Goal: Communication & Community: Participate in discussion

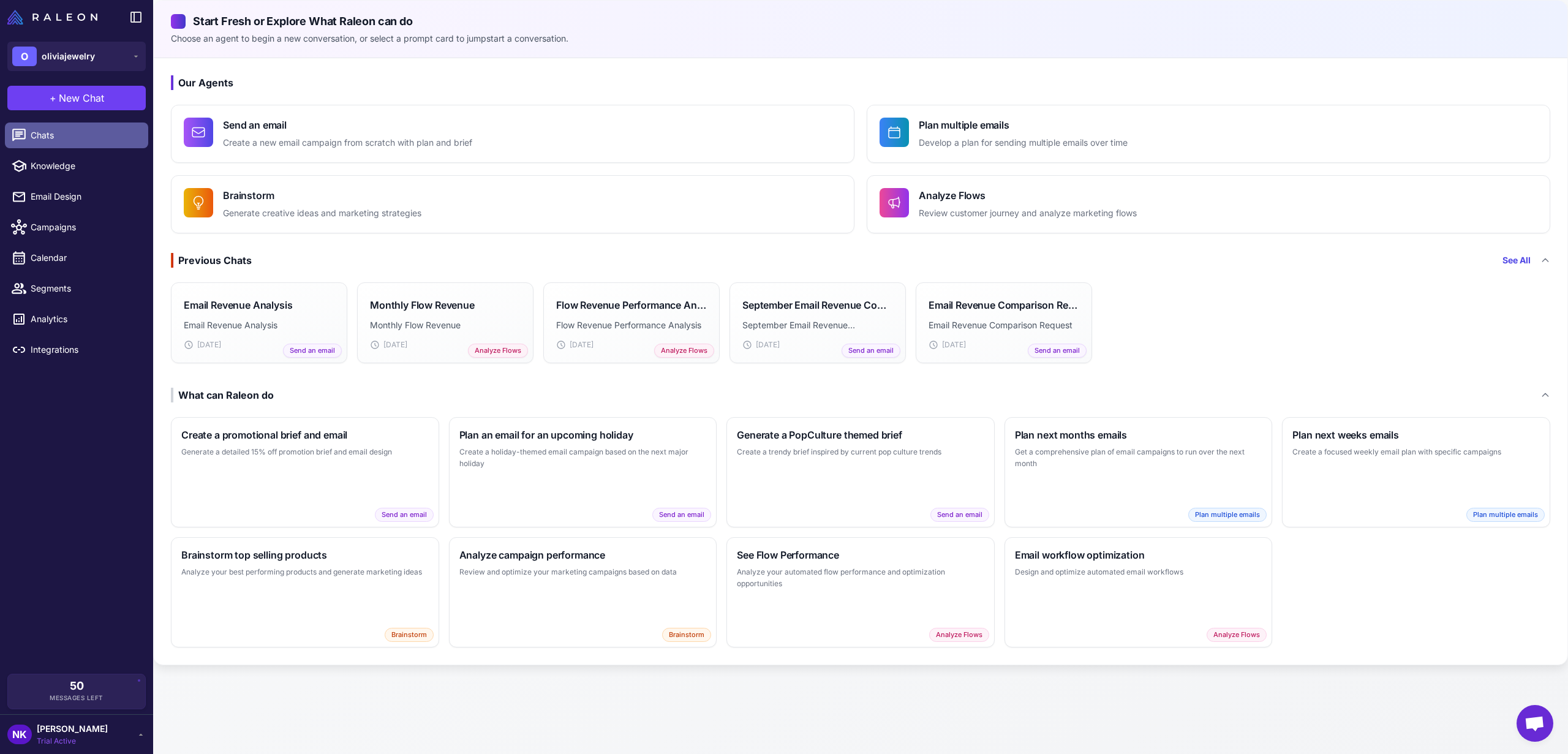
click at [54, 137] on span "Chats" at bounding box center [84, 136] width 108 height 14
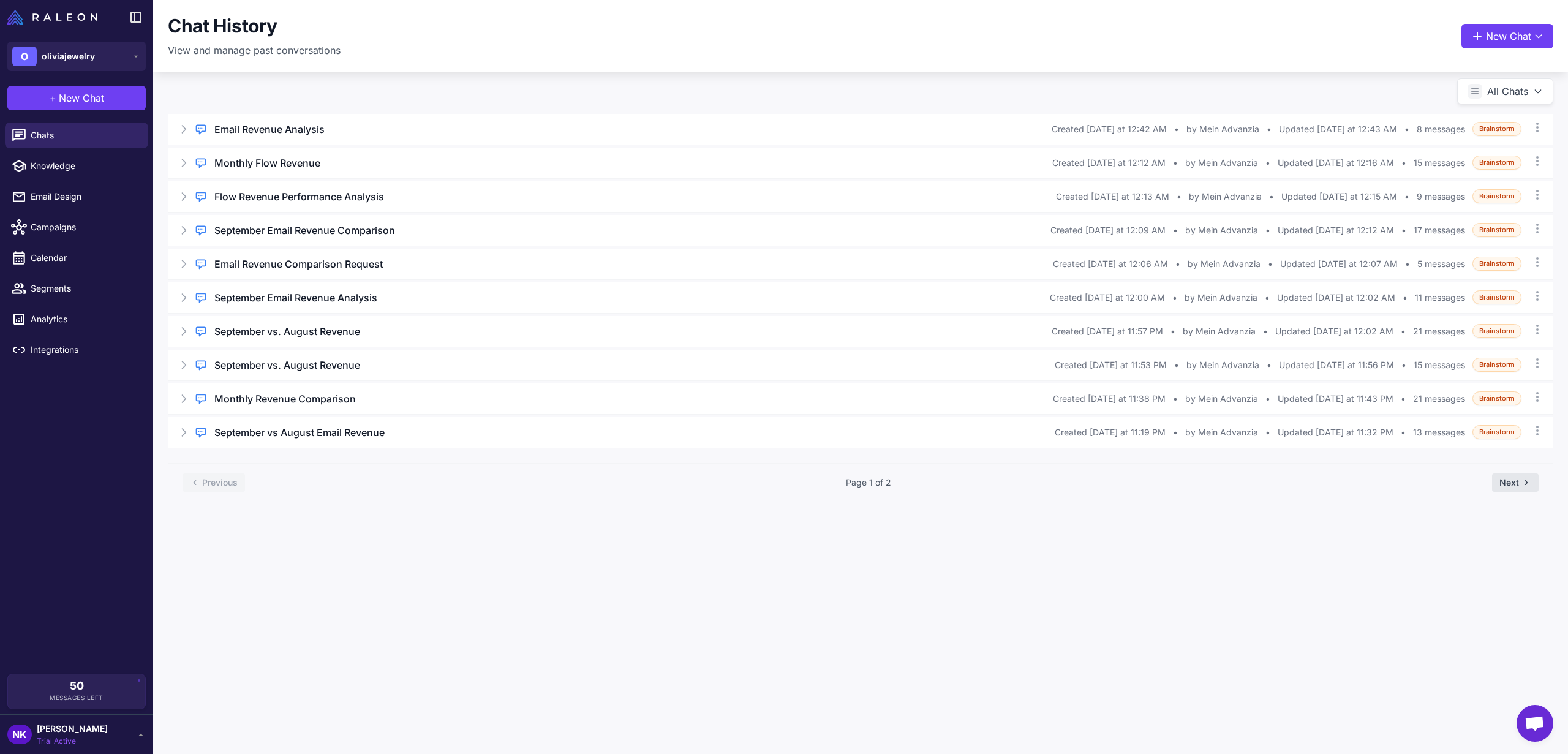
click at [1506, 482] on button "Next" at bounding box center [1515, 483] width 47 height 19
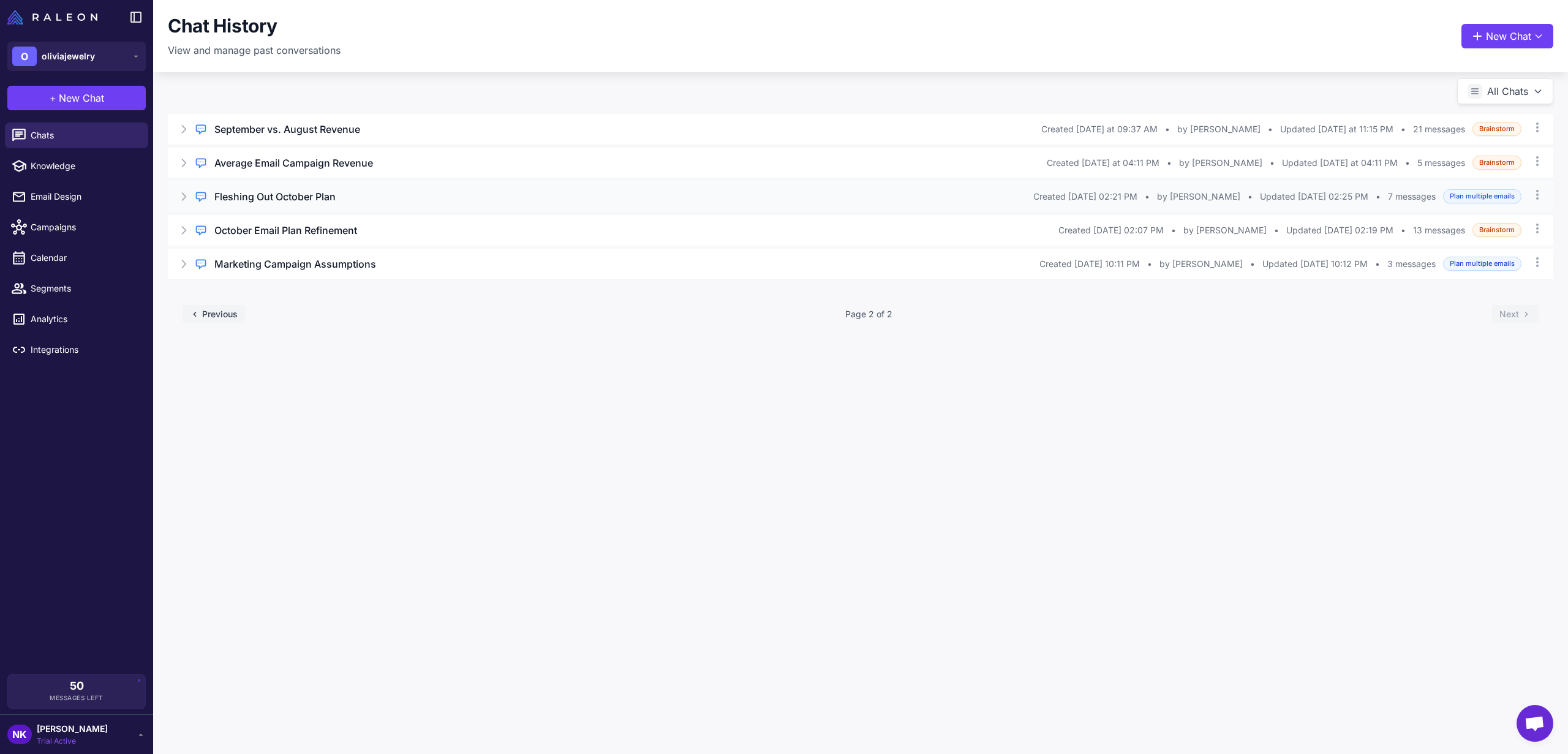
click at [251, 198] on h3 "Fleshing Out October Plan" at bounding box center [275, 197] width 121 height 15
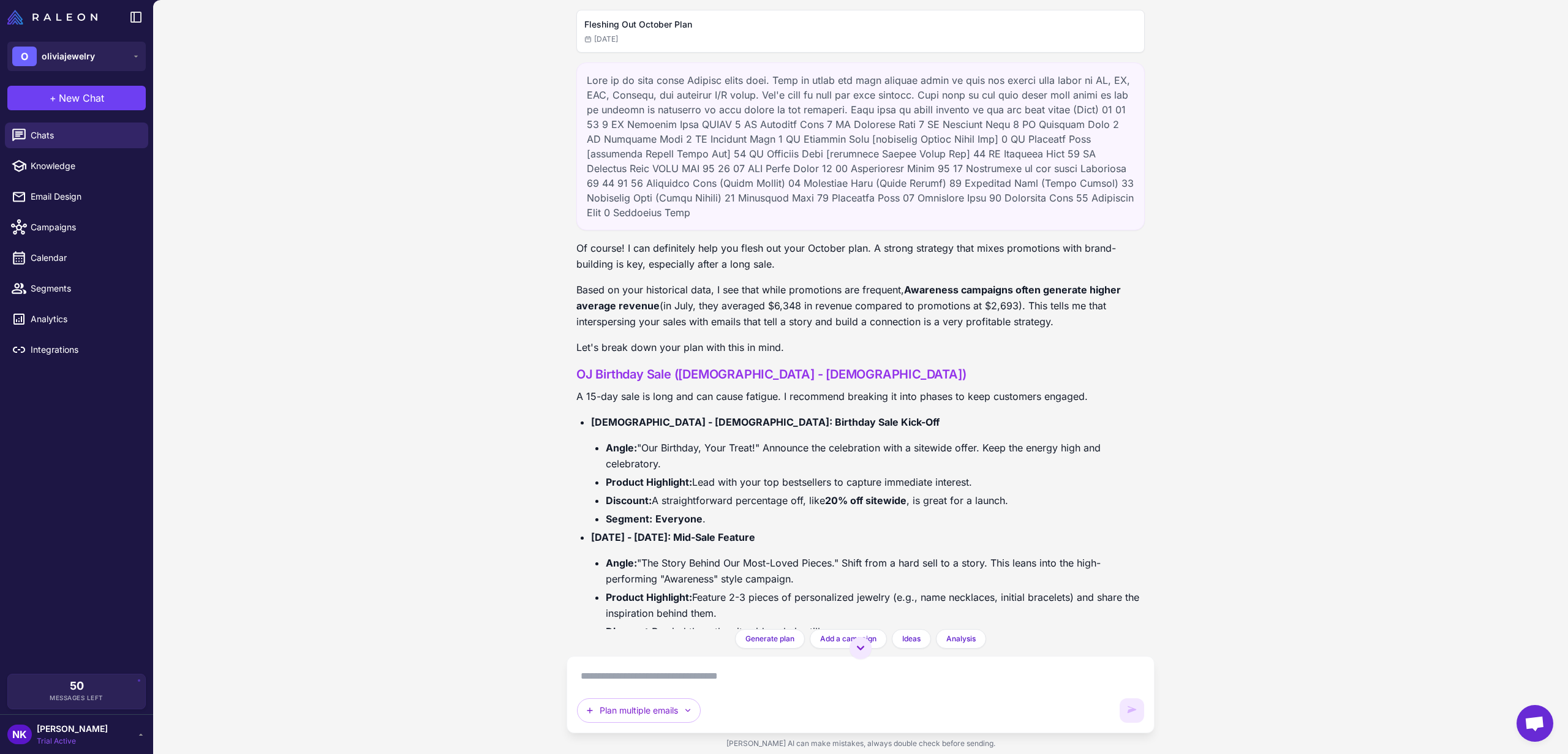
scroll to position [7, 0]
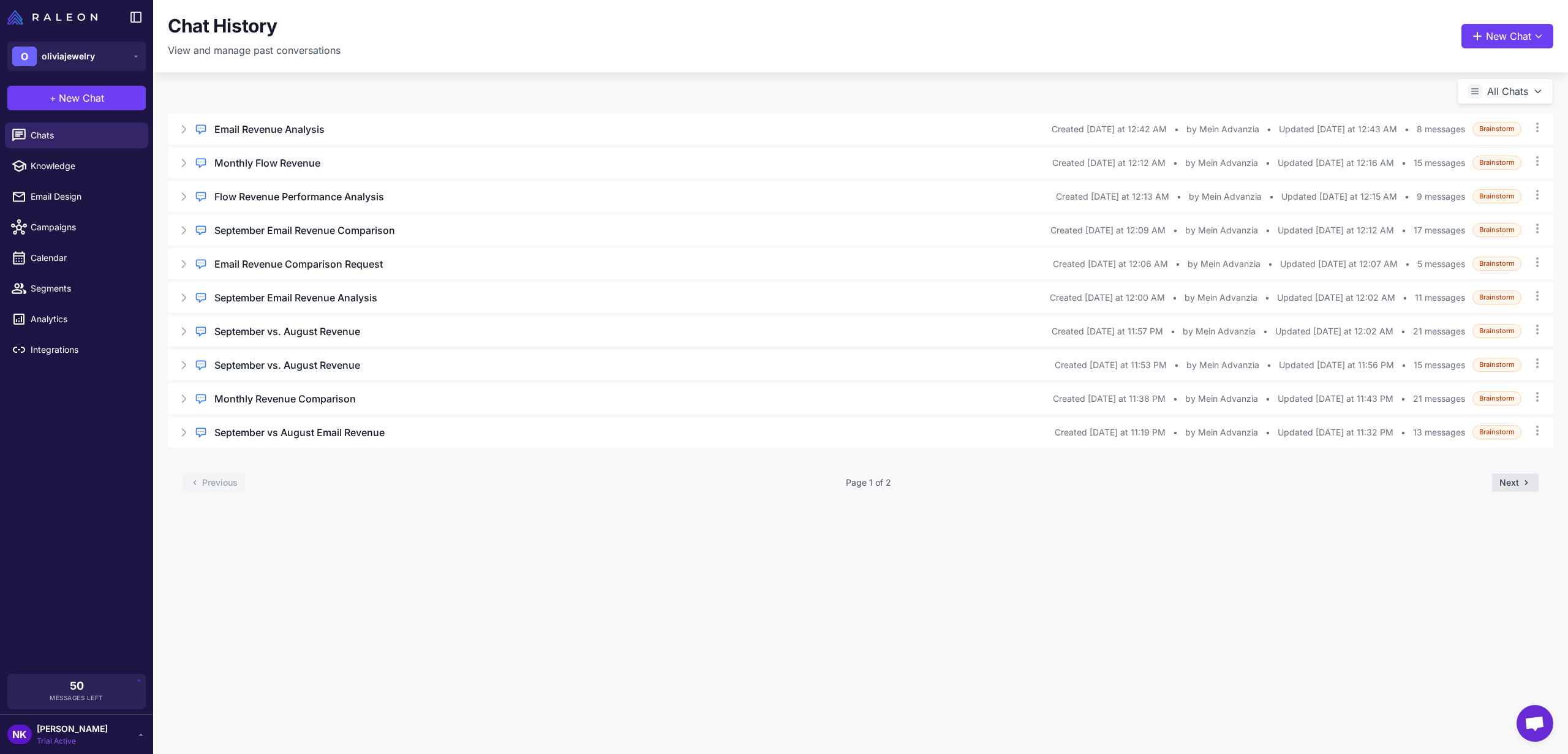
click at [1508, 479] on button "Next" at bounding box center [1515, 483] width 47 height 19
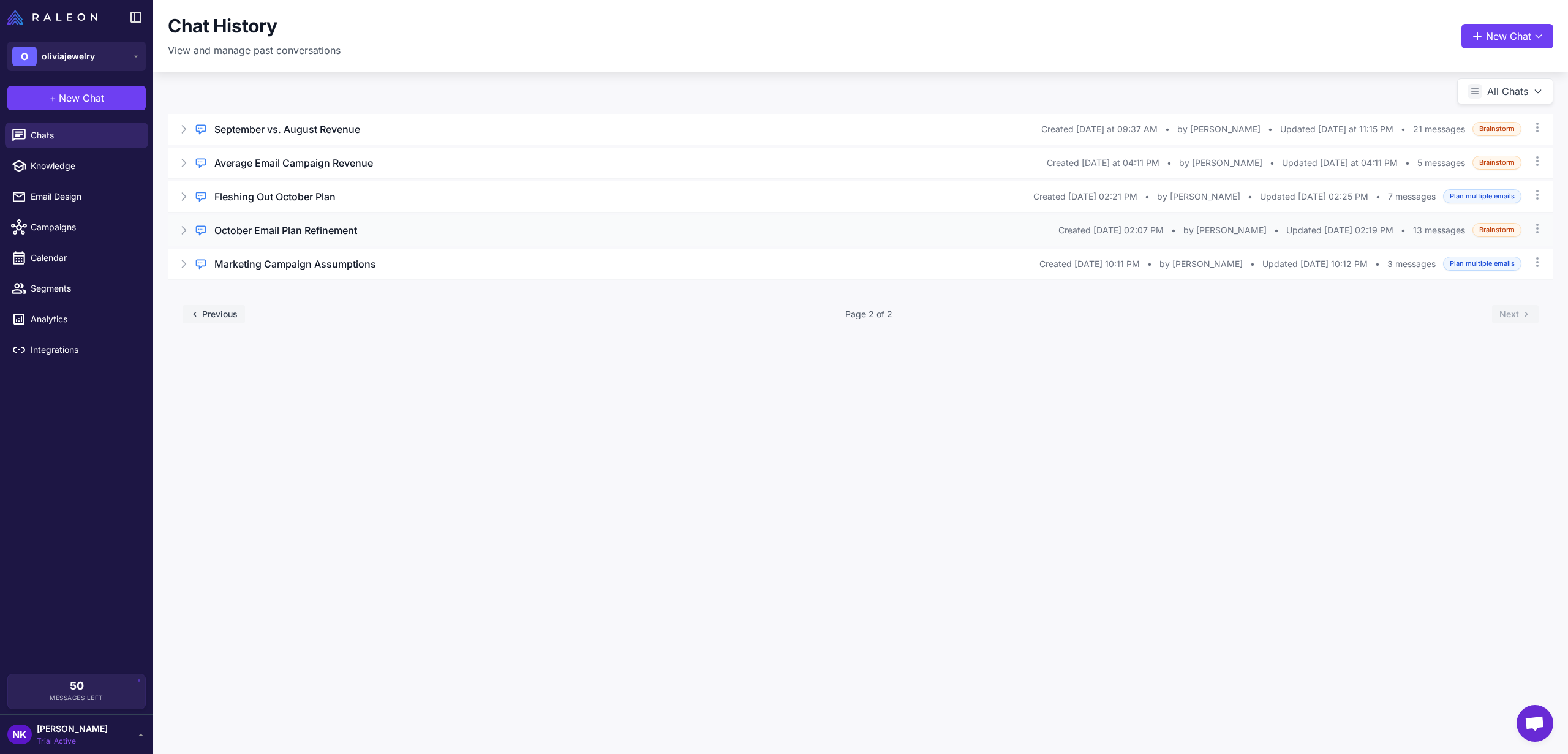
click at [294, 226] on h3 "October Email Plan Refinement" at bounding box center [286, 230] width 142 height 15
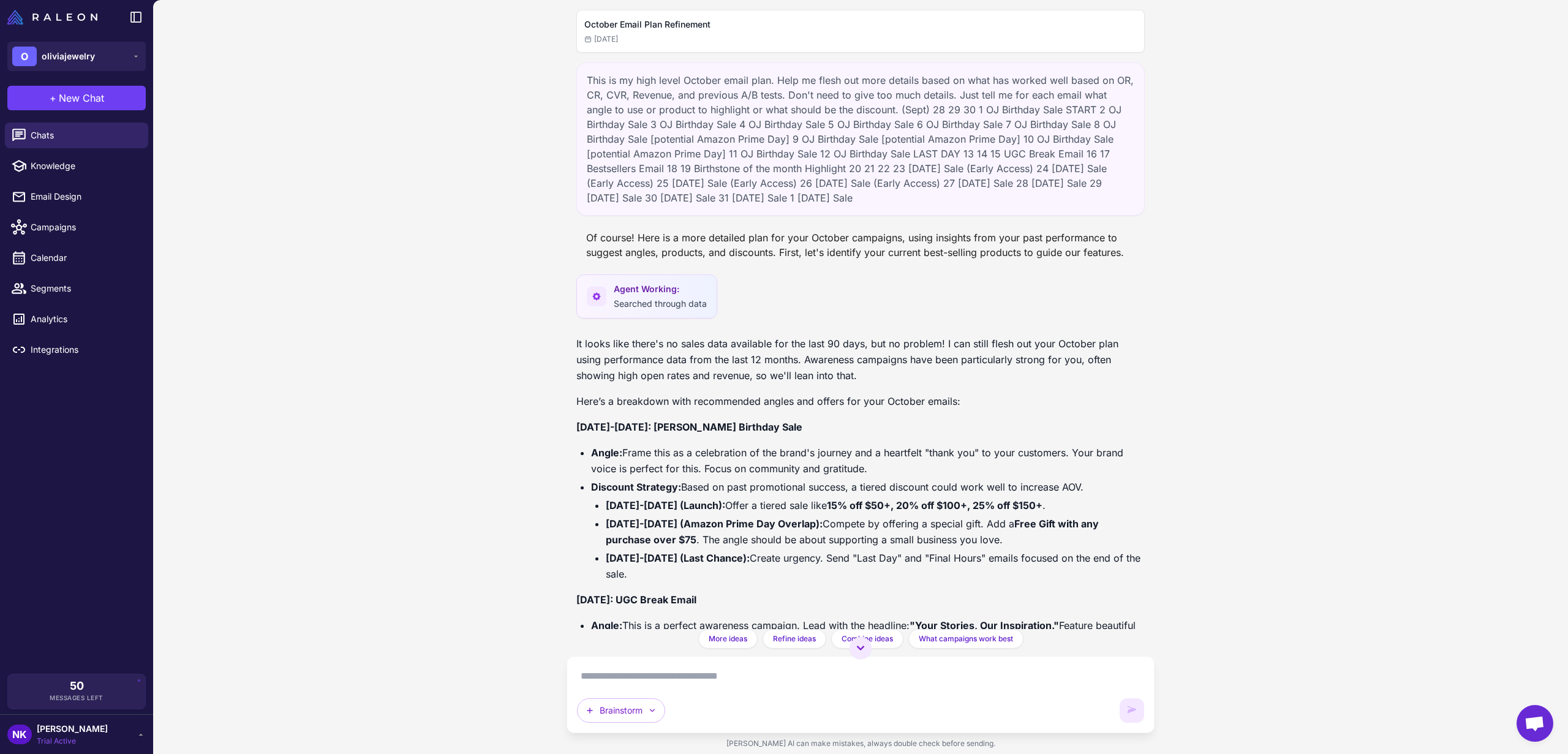
click at [365, 227] on div "October Email Plan Refinement [DATE] This is my high level October email plan. …" at bounding box center [861, 377] width 1415 height 754
click at [650, 702] on button "Brainstorm" at bounding box center [621, 710] width 88 height 24
